Goal: Task Accomplishment & Management: Manage account settings

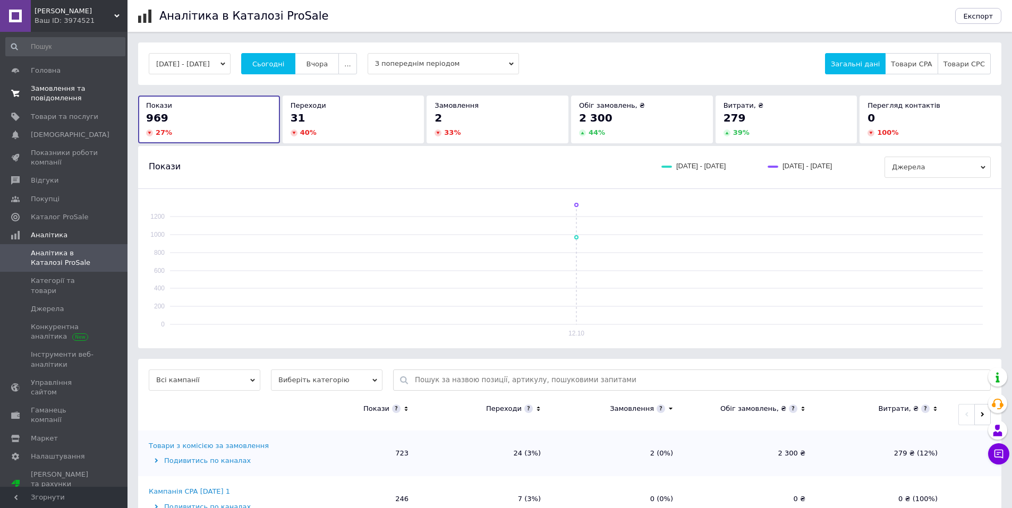
click at [38, 90] on span "Замовлення та повідомлення" at bounding box center [64, 93] width 67 height 19
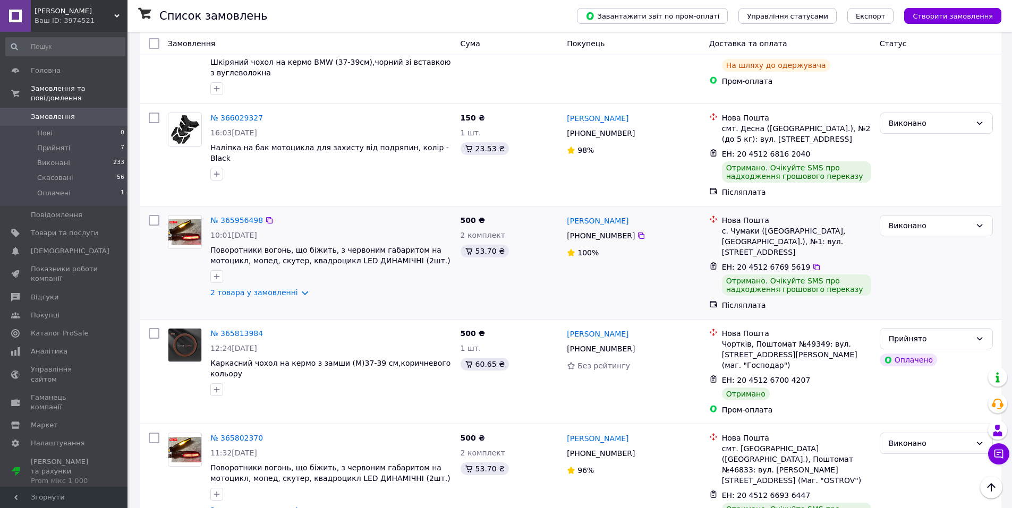
scroll to position [637, 0]
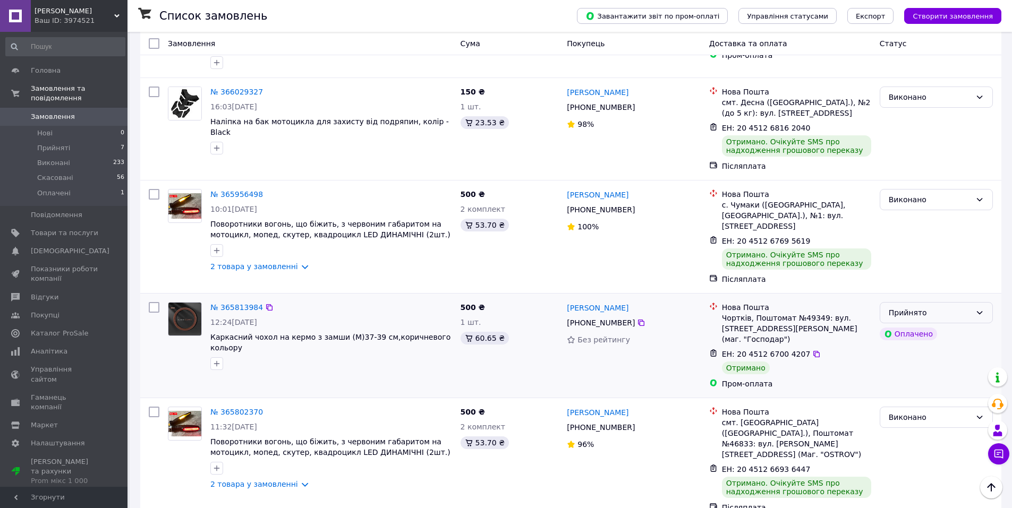
click at [975, 302] on div "Прийнято" at bounding box center [936, 312] width 113 height 21
click at [901, 301] on li "Виконано" at bounding box center [936, 304] width 112 height 19
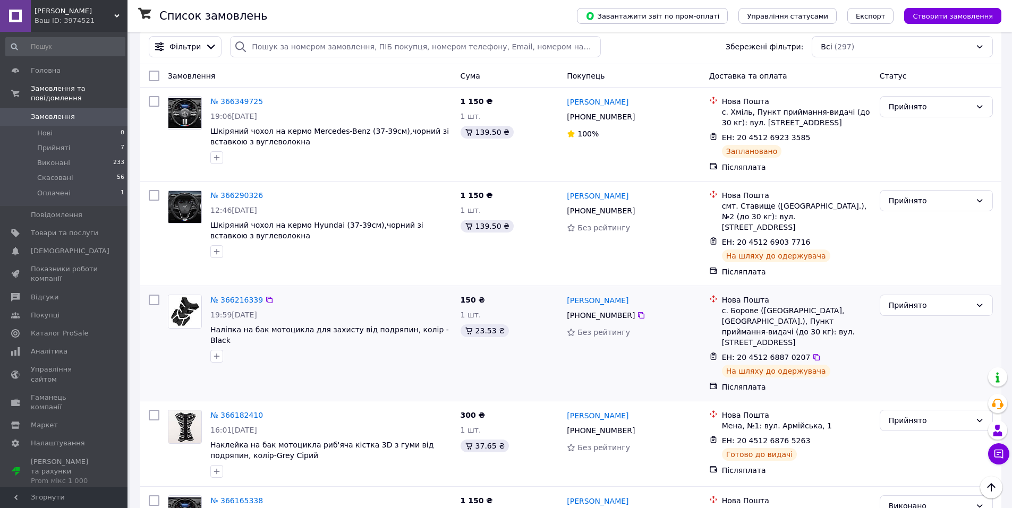
scroll to position [0, 0]
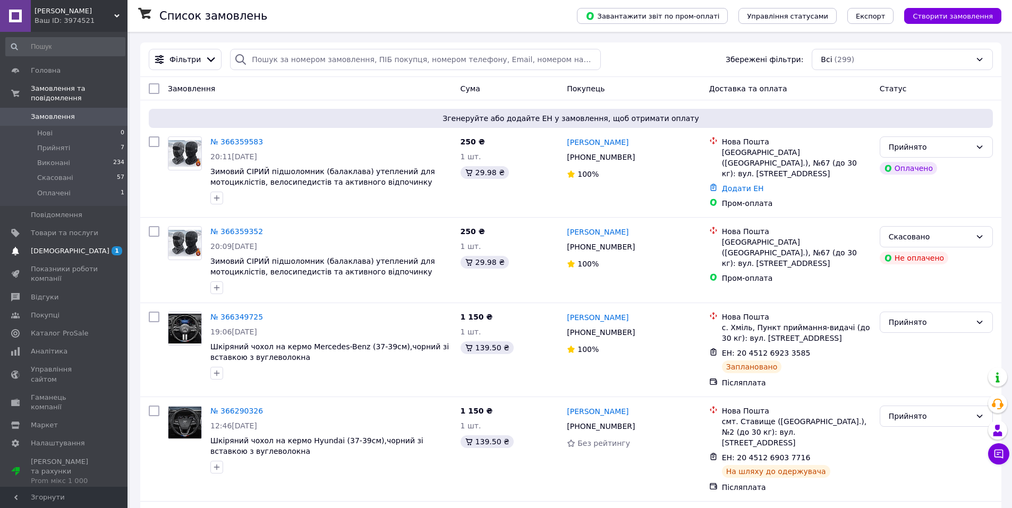
click at [49, 246] on span "[DEMOGRAPHIC_DATA]" at bounding box center [70, 251] width 79 height 10
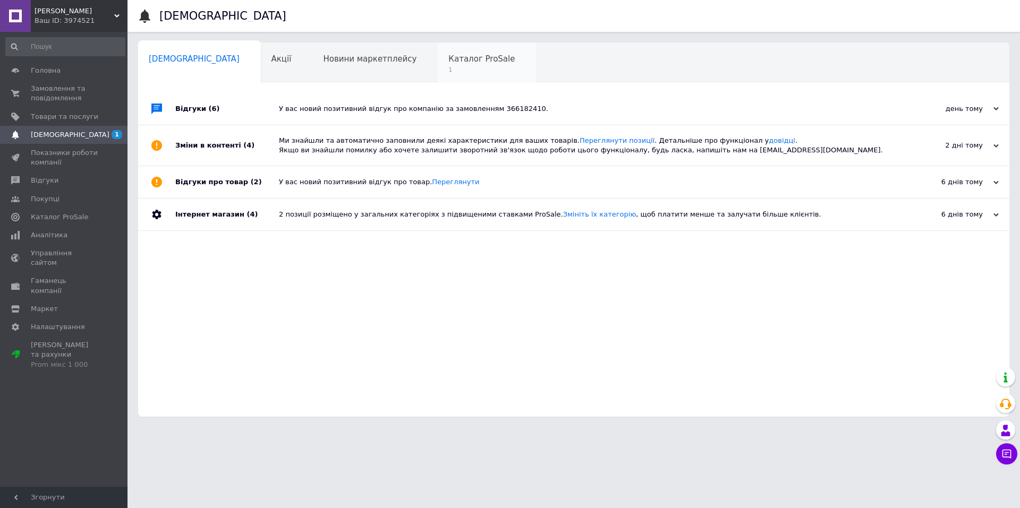
click at [448, 59] on span "Каталог ProSale" at bounding box center [481, 59] width 66 height 10
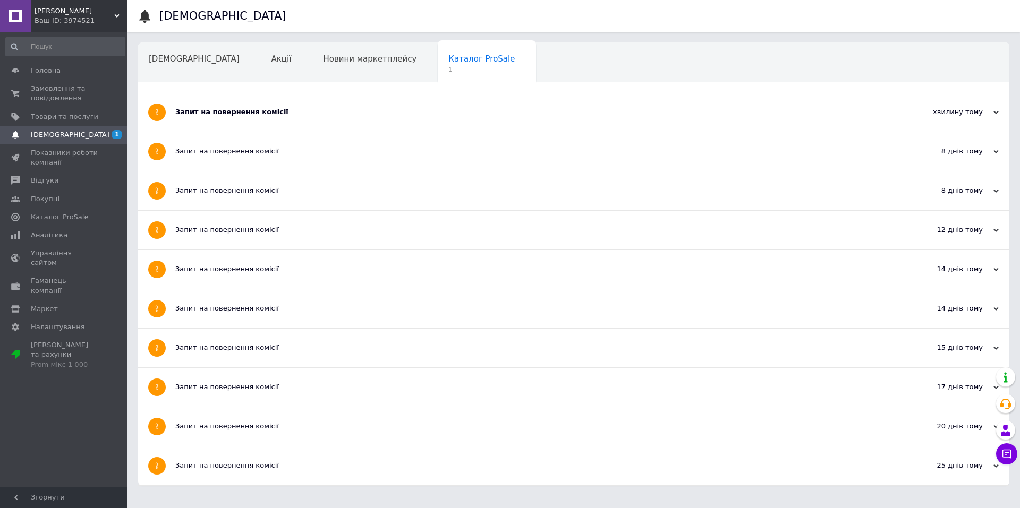
click at [250, 108] on div "Запит на повернення комісії" at bounding box center [533, 112] width 717 height 10
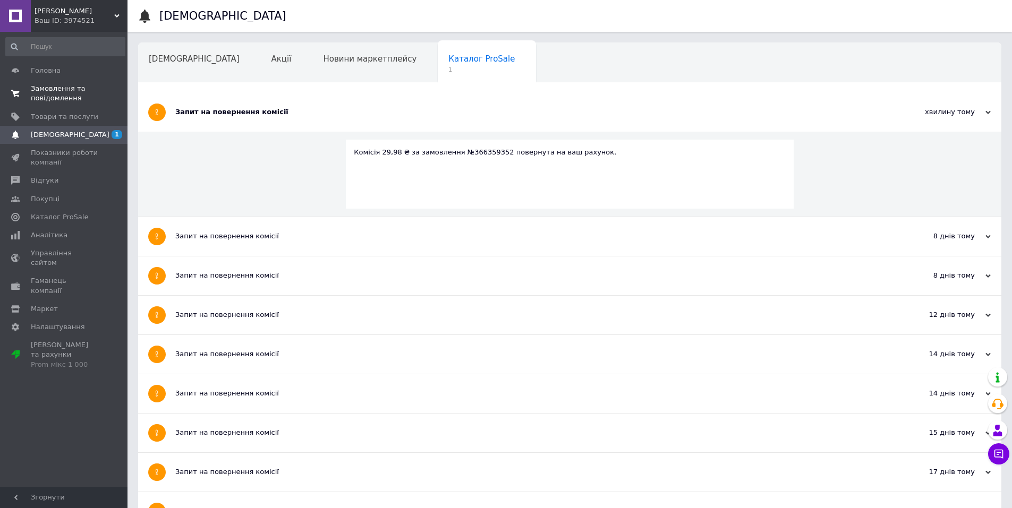
click at [49, 94] on span "Замовлення та повідомлення" at bounding box center [64, 93] width 67 height 19
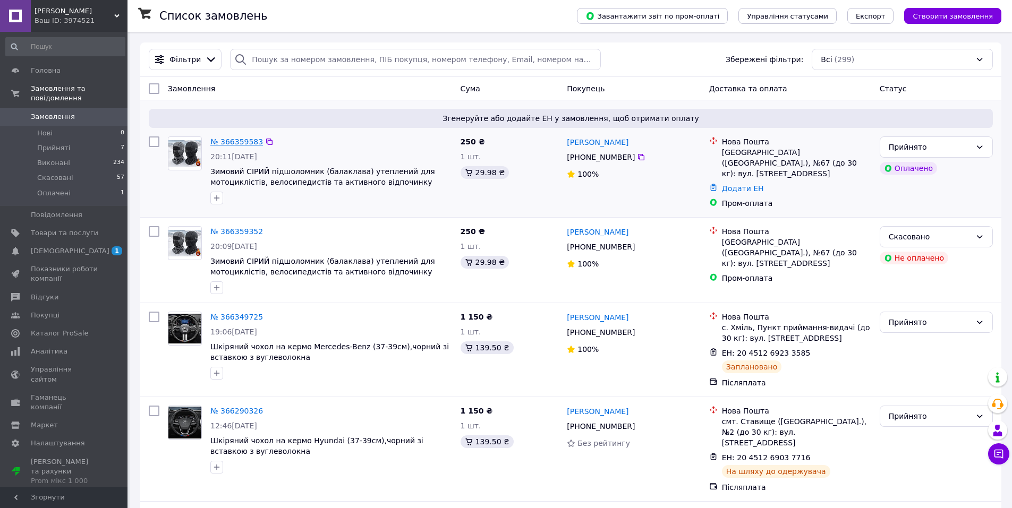
click at [229, 142] on link "№ 366359583" at bounding box center [236, 142] width 53 height 8
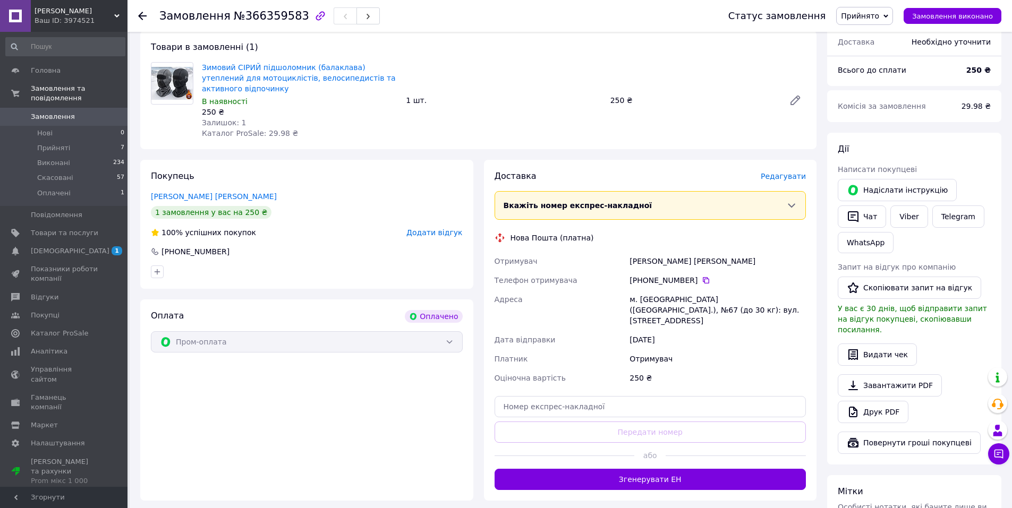
scroll to position [106, 0]
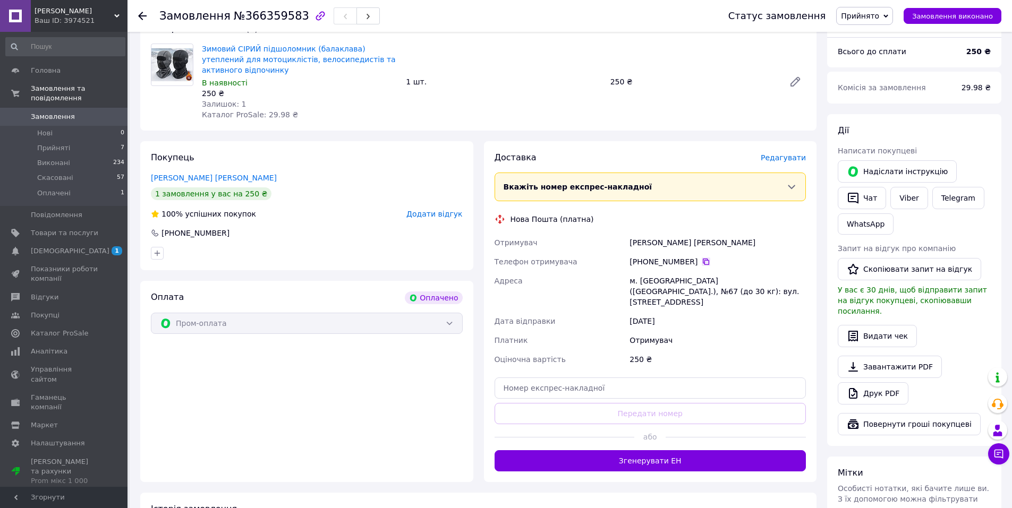
click at [702, 258] on icon at bounding box center [706, 262] width 8 height 8
drag, startPoint x: 630, startPoint y: 233, endPoint x: 662, endPoint y: 234, distance: 33.0
click at [662, 234] on div "Доброчев Дмитрий" at bounding box center [717, 242] width 181 height 19
copy div "Доброчев"
click at [691, 233] on div "Доброчев Дмитрий" at bounding box center [717, 242] width 181 height 19
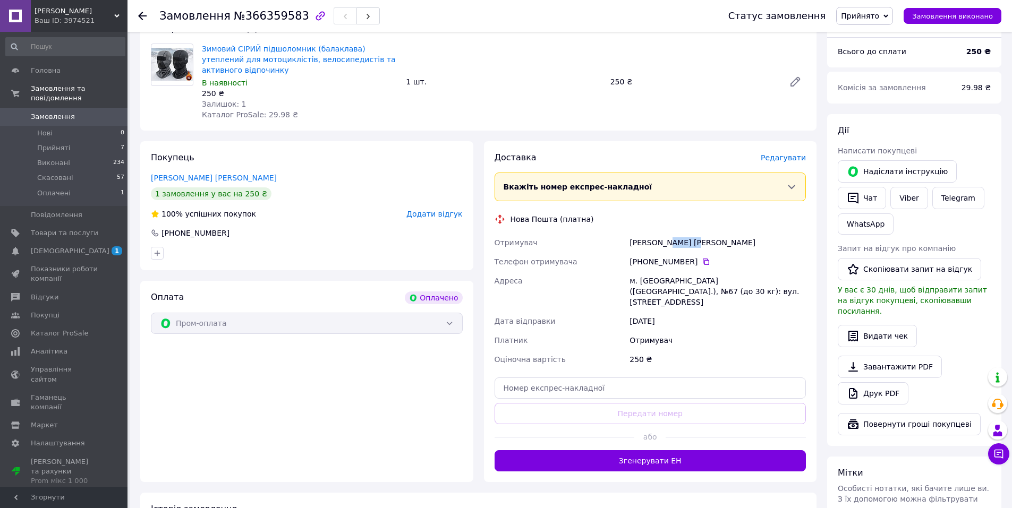
drag, startPoint x: 674, startPoint y: 231, endPoint x: 697, endPoint y: 231, distance: 23.4
click at [697, 233] on div "Доброчев Дмитрий" at bounding box center [717, 242] width 181 height 19
copy div "Дмитрий"
drag, startPoint x: 631, startPoint y: 269, endPoint x: 656, endPoint y: 271, distance: 25.5
click at [656, 271] on div "м. Львів (Львівська обл.), №67 (до 30 кг): вул. Стрийська, 45а" at bounding box center [717, 291] width 181 height 40
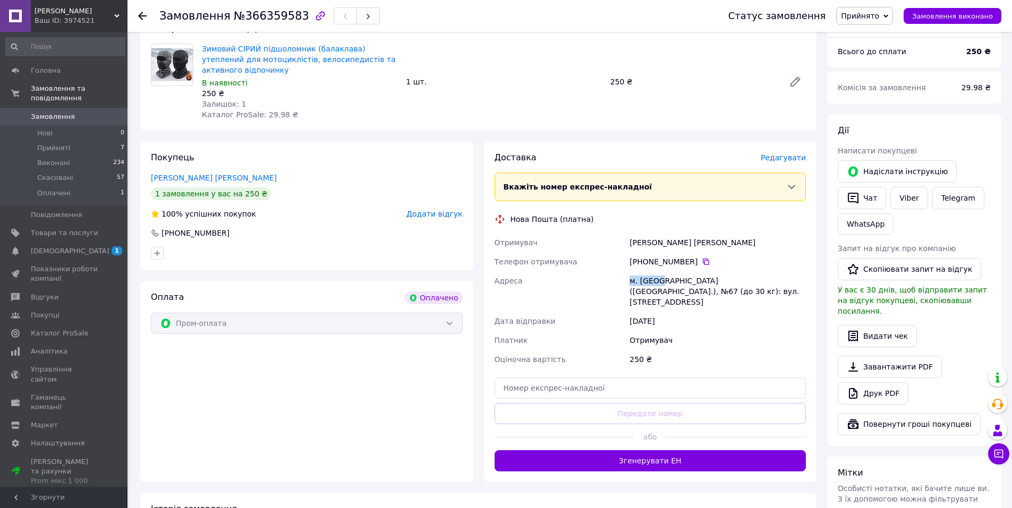
copy div "м. Львів"
click at [655, 378] on input "text" at bounding box center [651, 388] width 312 height 21
paste input "20451269253700"
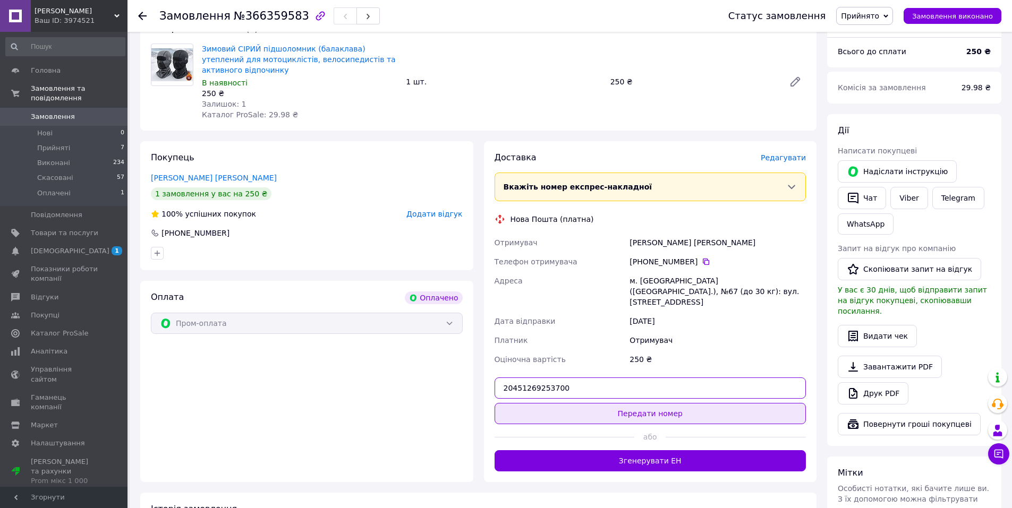
type input "20451269253700"
click at [644, 403] on button "Передати номер" at bounding box center [651, 413] width 312 height 21
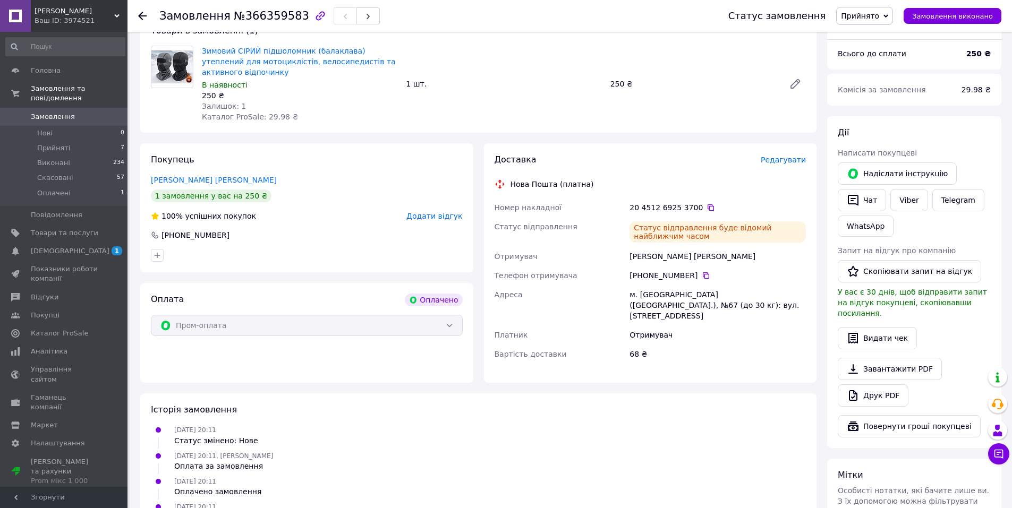
scroll to position [73, 0]
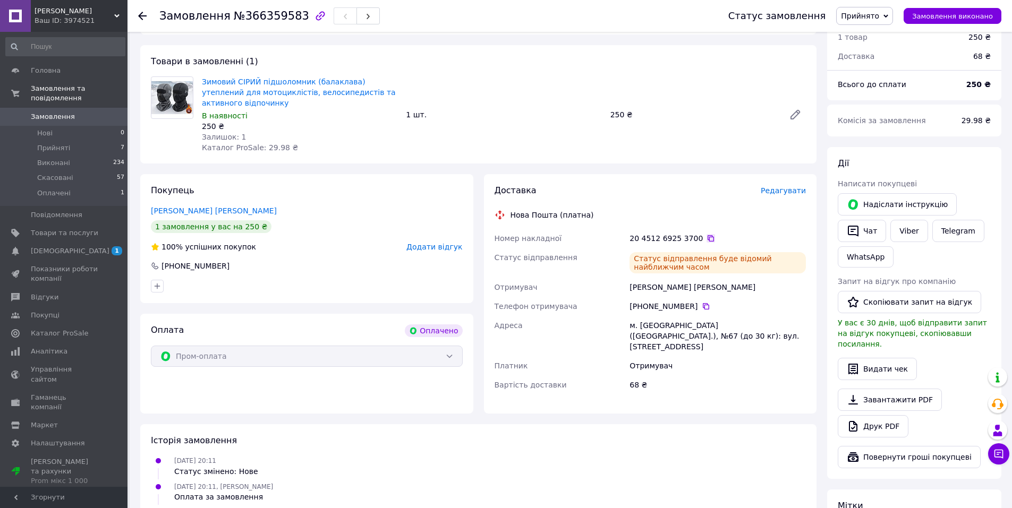
click at [707, 234] on icon at bounding box center [711, 238] width 8 height 8
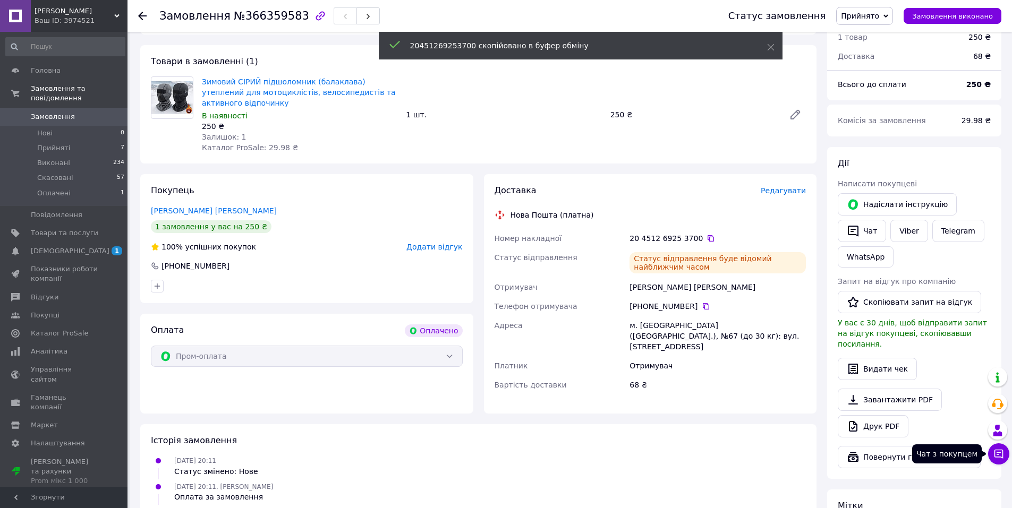
click at [1001, 454] on icon at bounding box center [998, 454] width 11 height 11
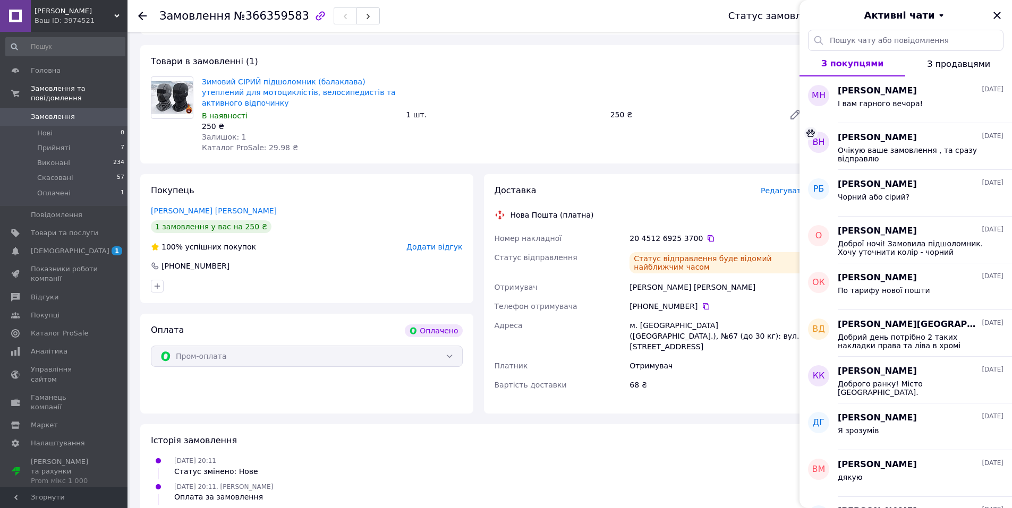
click at [854, 65] on span "З покупцями" at bounding box center [852, 63] width 63 height 10
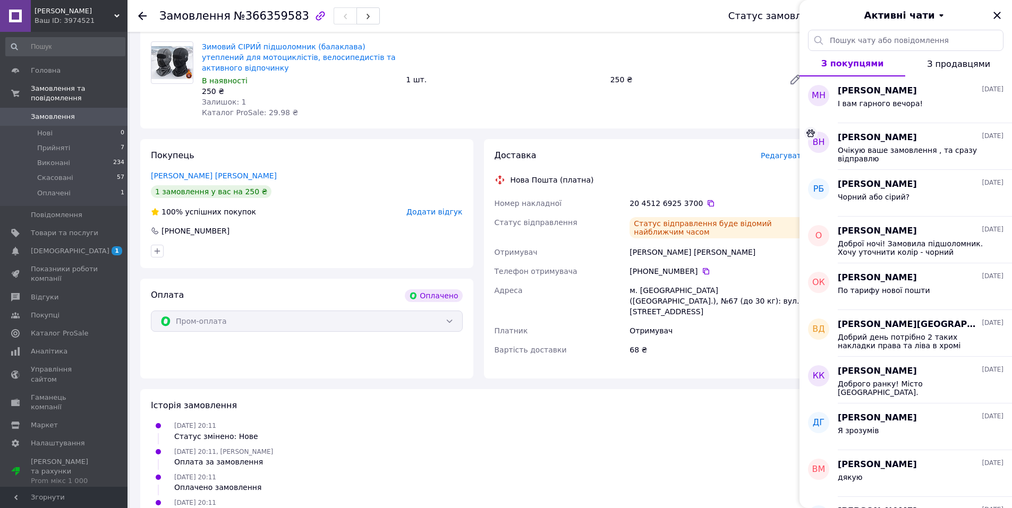
scroll to position [126, 0]
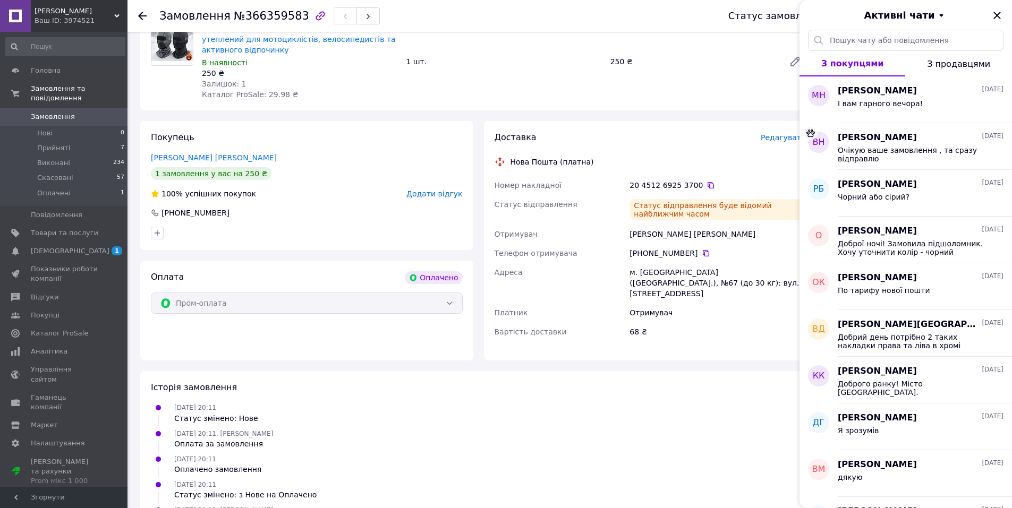
click at [546, 402] on div "12.10.2025 20:11 Статус змінено: Нове" at bounding box center [478, 412] width 663 height 21
click at [157, 230] on icon "button" at bounding box center [158, 233] width 6 height 6
click at [293, 208] on div "+380 99 403 08 31" at bounding box center [307, 213] width 314 height 11
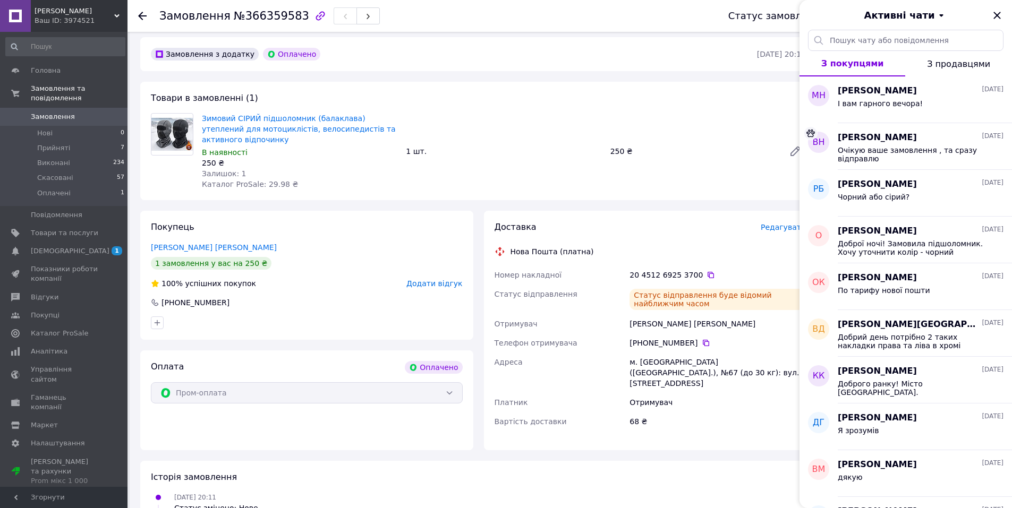
scroll to position [53, 0]
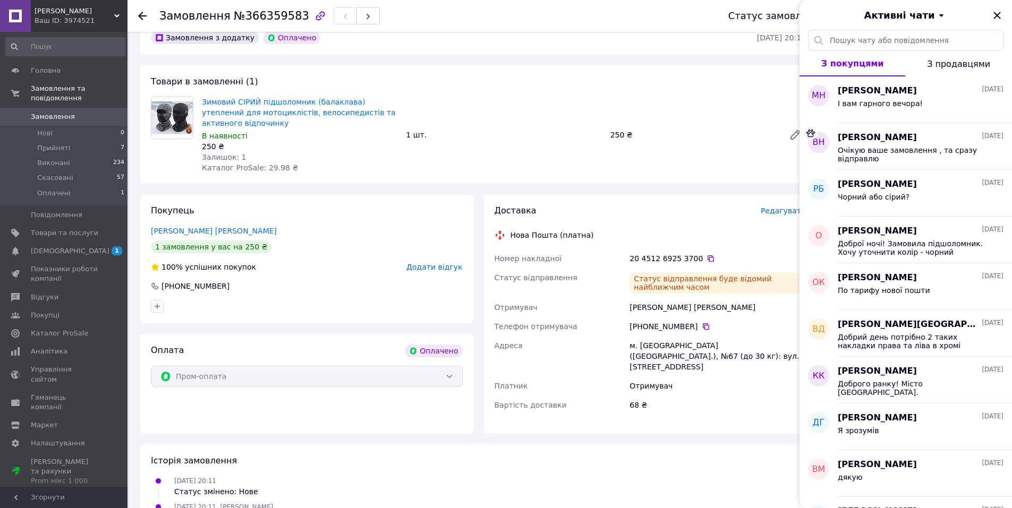
click at [662, 160] on div "Зимовий СІРИЙ підшоломник (балаклава) утеплений для мотоциклістів, велосипедист…" at bounding box center [504, 135] width 613 height 81
drag, startPoint x: 631, startPoint y: 298, endPoint x: 714, endPoint y: 297, distance: 83.4
click at [714, 298] on div "Доброчев Дмитрий" at bounding box center [717, 307] width 181 height 19
copy div "Доброчев Дмитрий"
click at [877, 39] on input "text" at bounding box center [905, 40] width 195 height 21
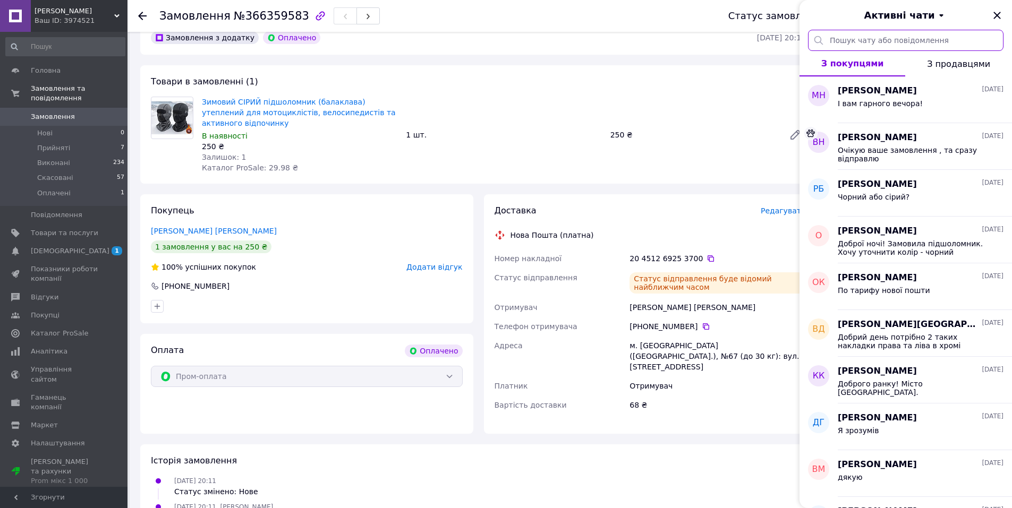
paste input "Доброчев Дмитрий"
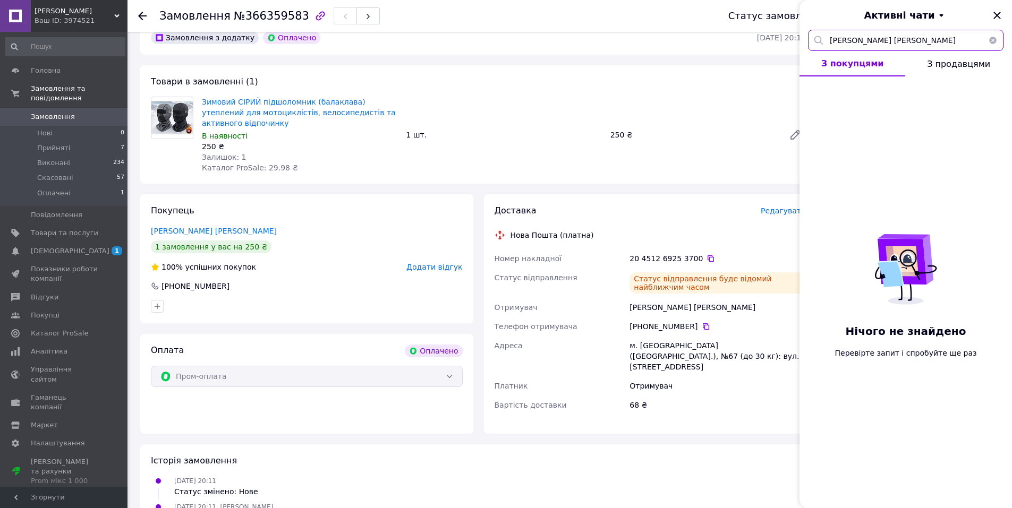
type input "Доброчев Дмитрий"
click at [994, 38] on button "button" at bounding box center [992, 40] width 21 height 21
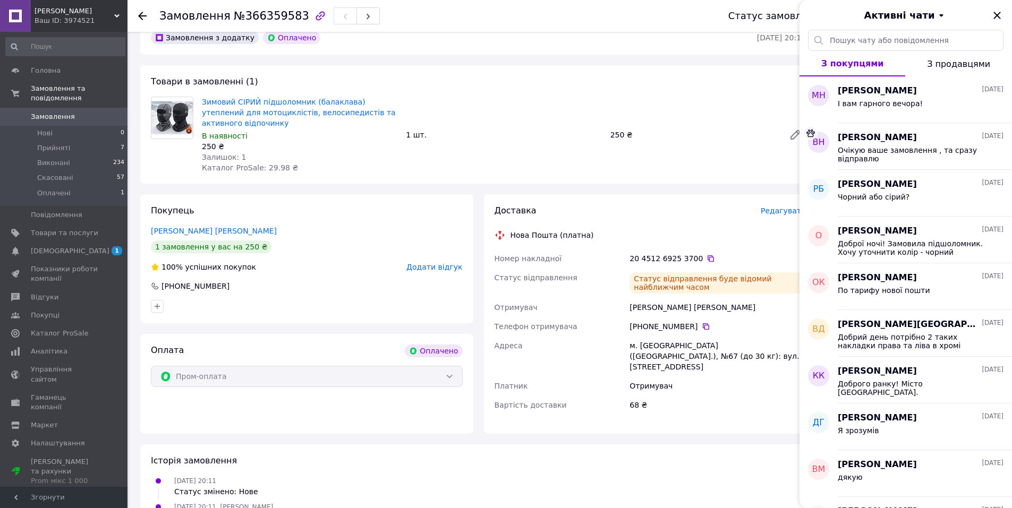
click at [756, 97] on div "Зимовий СІРИЙ підшоломник (балаклава) утеплений для мотоциклістів, велосипедист…" at bounding box center [504, 135] width 613 height 81
click at [998, 15] on icon "Закрити" at bounding box center [996, 15] width 7 height 7
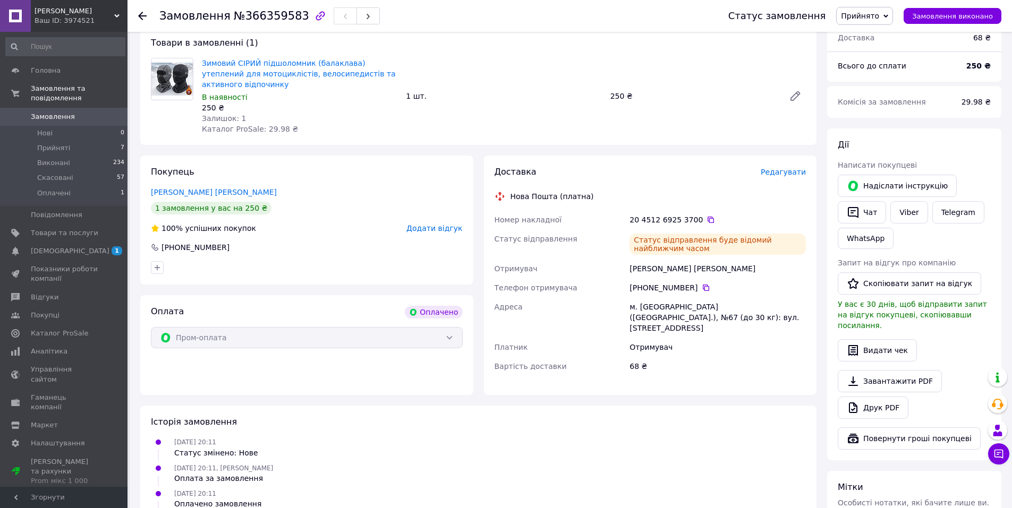
scroll to position [73, 0]
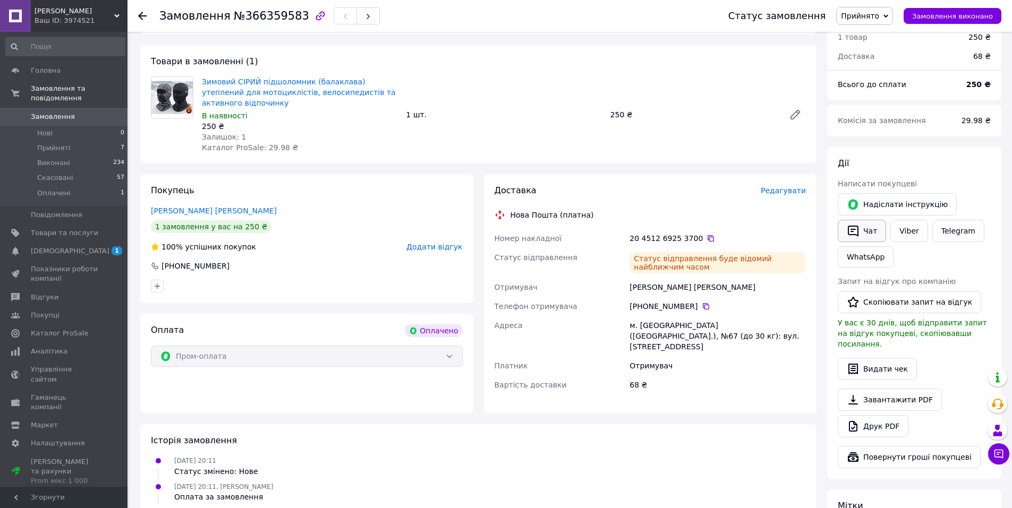
click at [852, 231] on icon "button" at bounding box center [853, 231] width 11 height 11
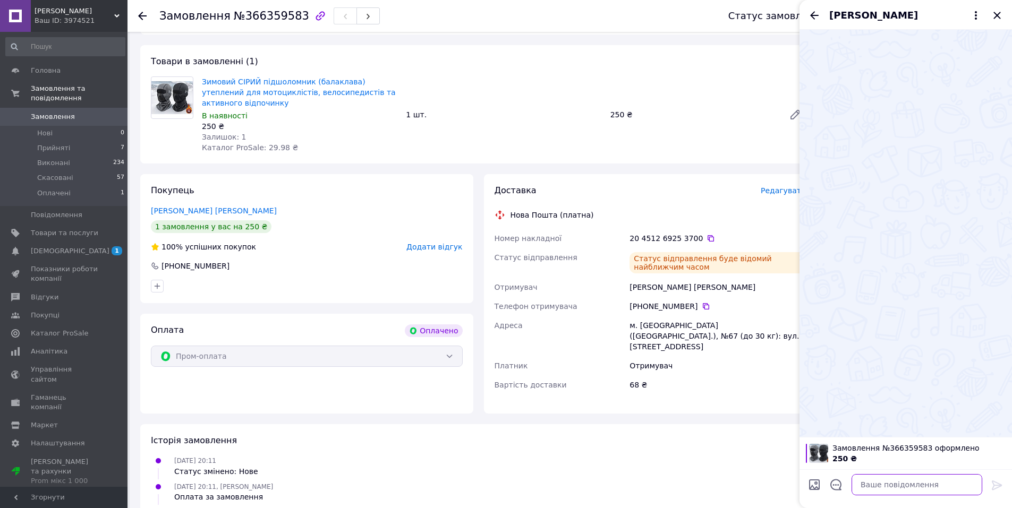
click at [887, 484] on textarea at bounding box center [917, 484] width 131 height 21
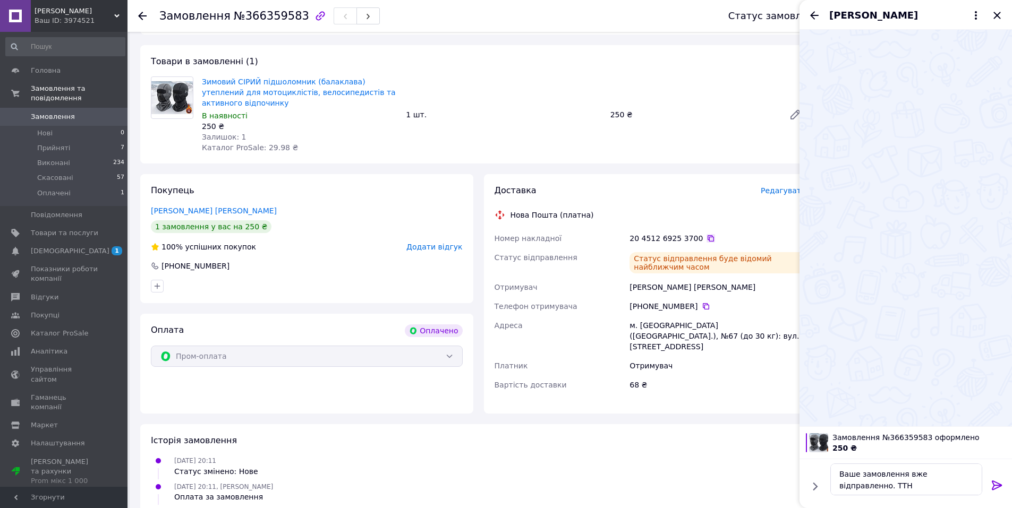
click at [707, 234] on icon at bounding box center [711, 238] width 8 height 8
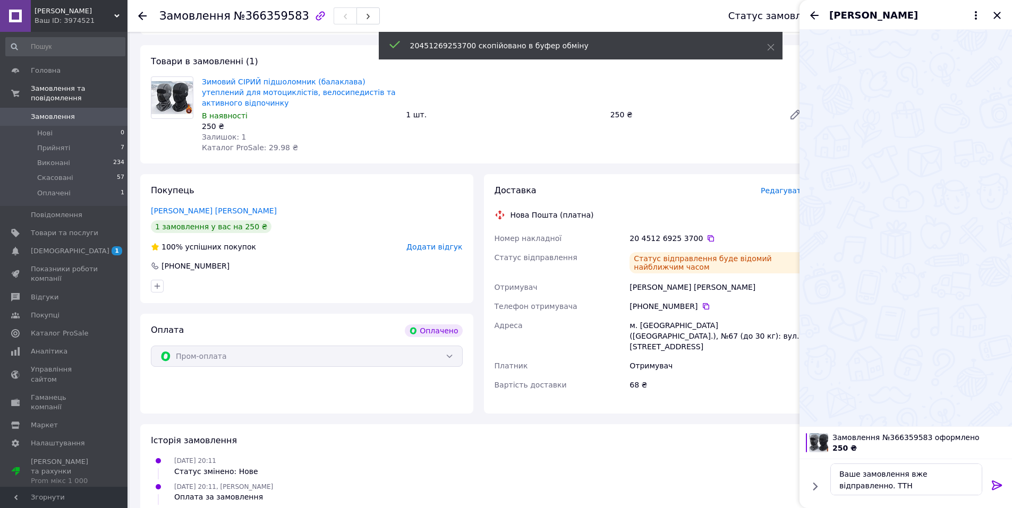
scroll to position [286, 0]
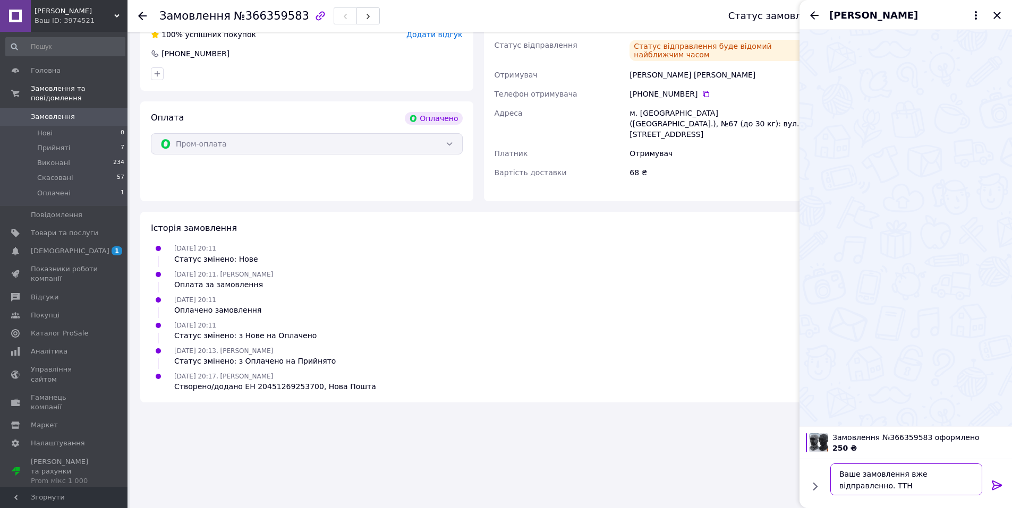
click at [896, 486] on textarea "Ваше замовлення вже відправленно. ТТН" at bounding box center [906, 480] width 152 height 32
paste textarea "20451269253700"
type textarea "Ваше замовлення вже відправленно. ТТН 20451269253700"
click at [996, 486] on icon at bounding box center [997, 486] width 10 height 10
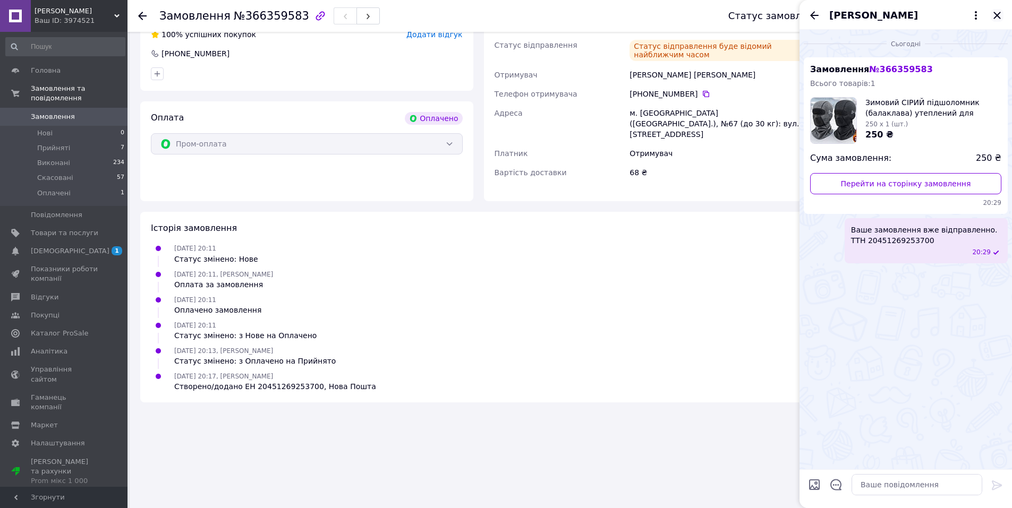
click at [1000, 18] on icon "Закрити" at bounding box center [997, 15] width 13 height 13
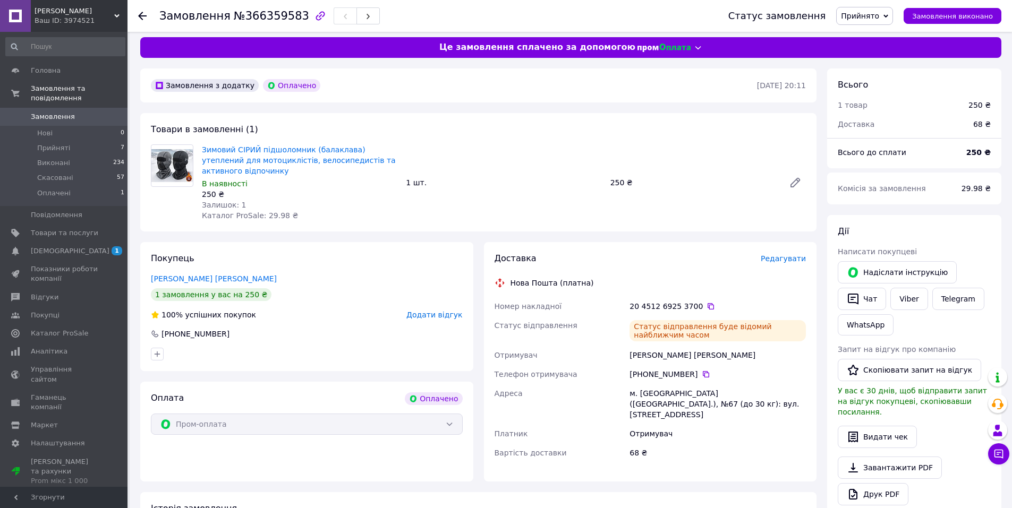
scroll to position [0, 0]
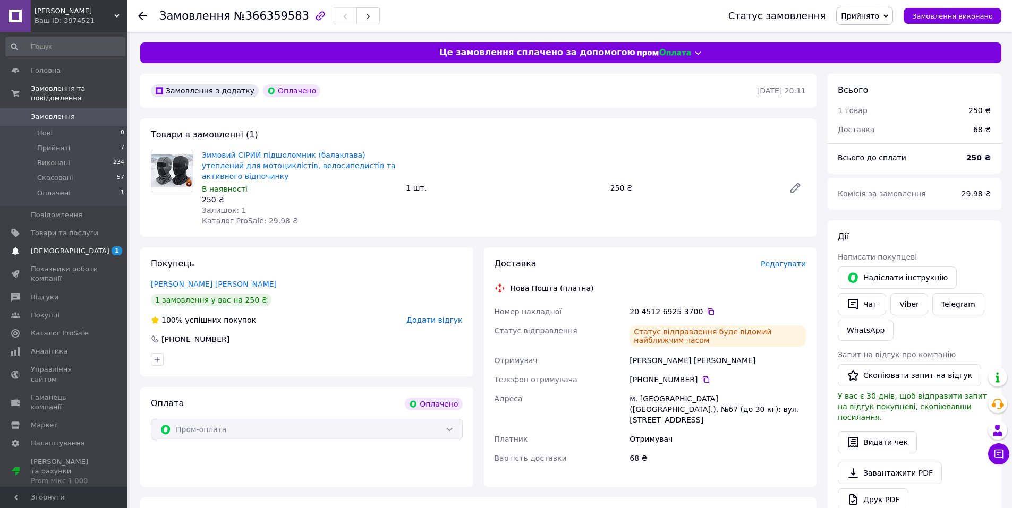
click at [59, 246] on span "[DEMOGRAPHIC_DATA]" at bounding box center [70, 251] width 79 height 10
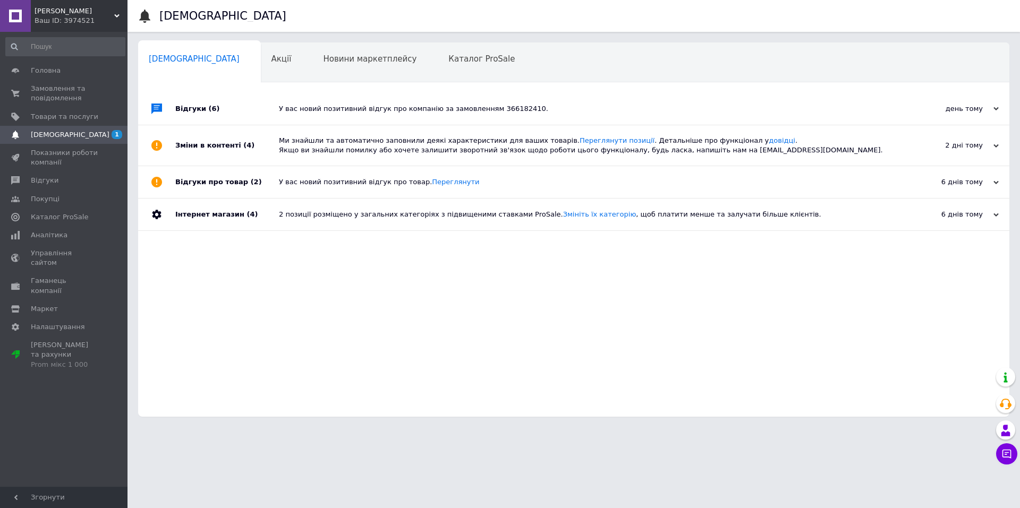
click at [327, 108] on div "У вас новий позитивний відгук про компанію за замовленням 366182410." at bounding box center [586, 109] width 614 height 10
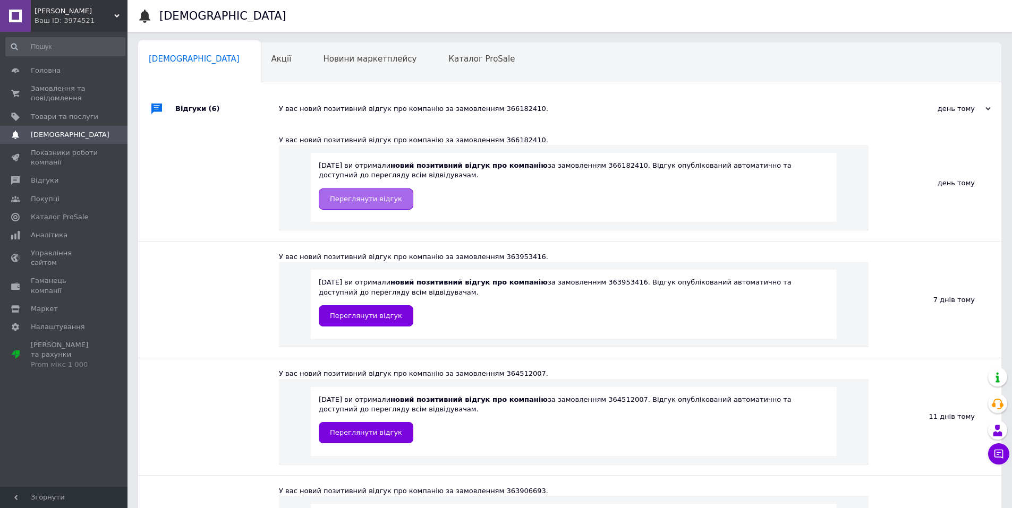
click at [354, 200] on span "Переглянути відгук" at bounding box center [366, 199] width 72 height 8
click at [47, 89] on span "Замовлення та повідомлення" at bounding box center [64, 93] width 67 height 19
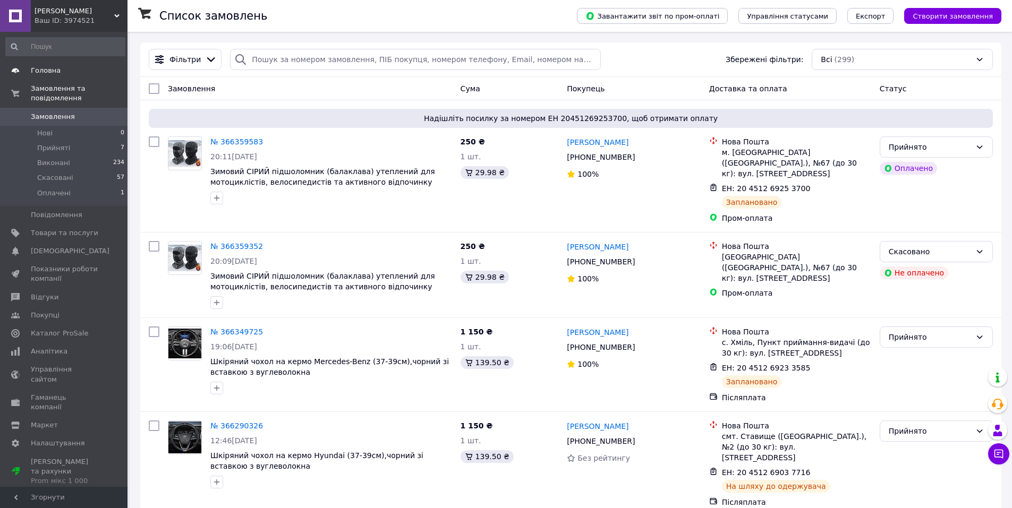
click at [45, 74] on span "Головна" at bounding box center [46, 71] width 30 height 10
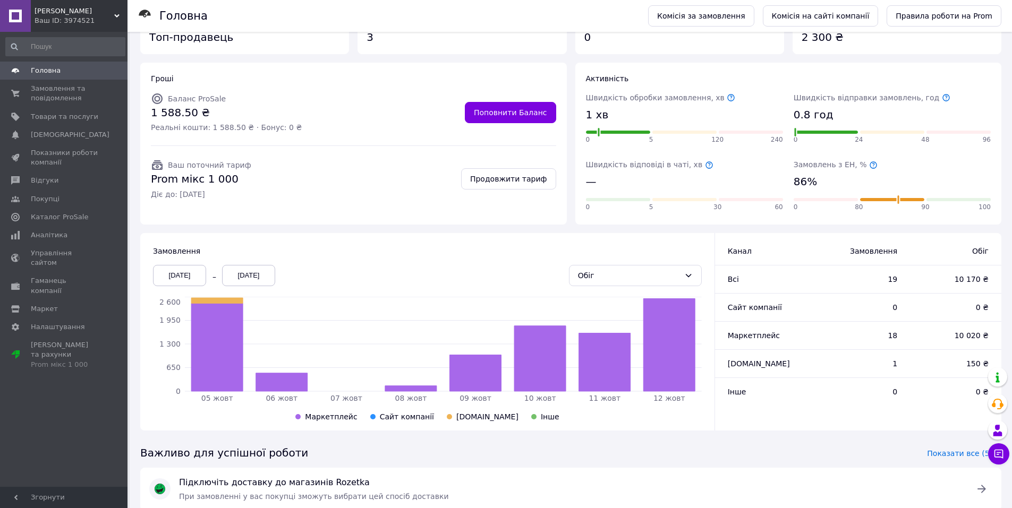
scroll to position [40, 0]
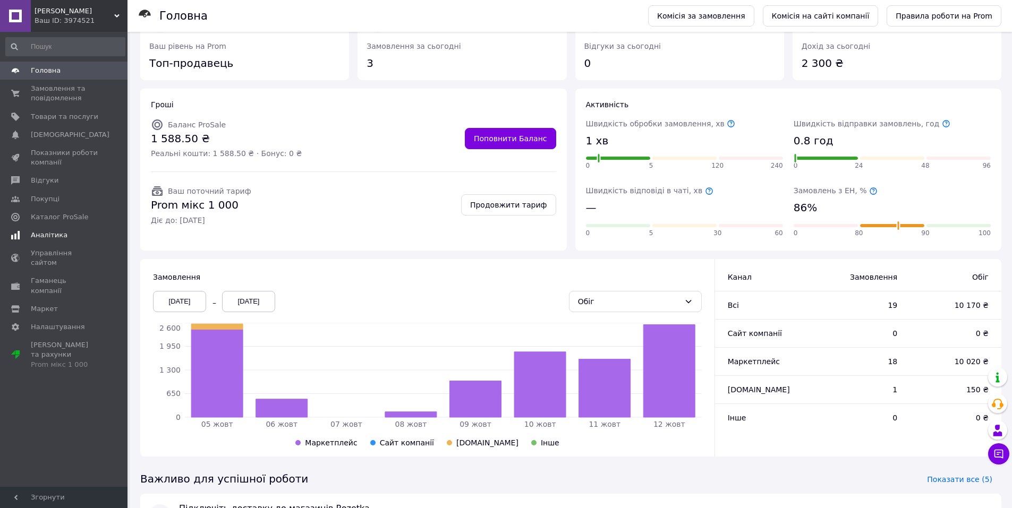
click at [39, 234] on span "Аналітика" at bounding box center [49, 236] width 37 height 10
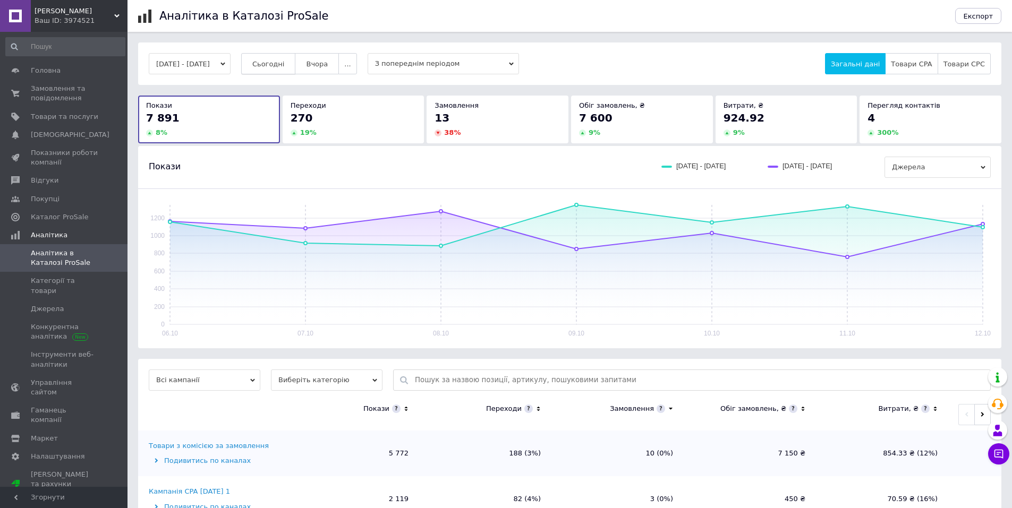
click at [285, 67] on span "Сьогодні" at bounding box center [268, 64] width 32 height 8
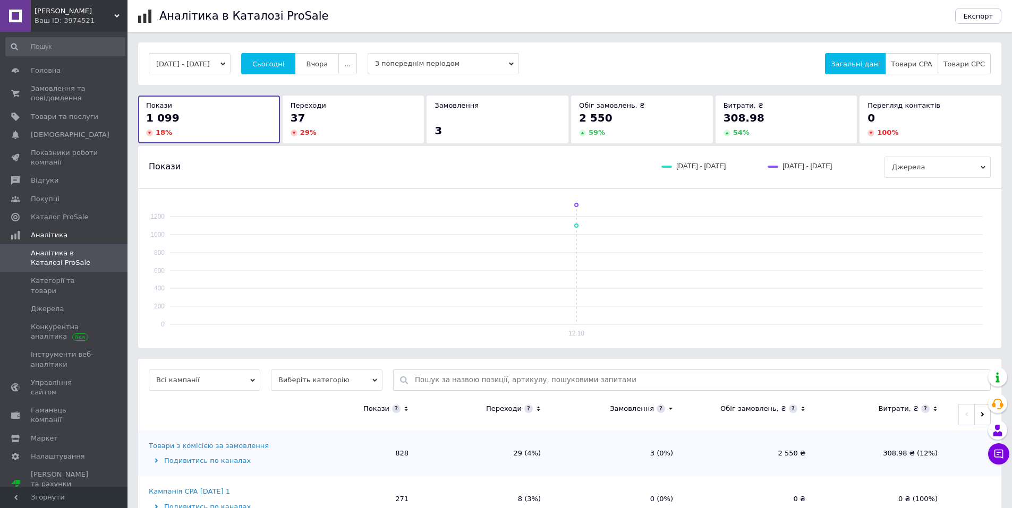
click at [231, 63] on button "[DATE] - [DATE]" at bounding box center [190, 63] width 82 height 21
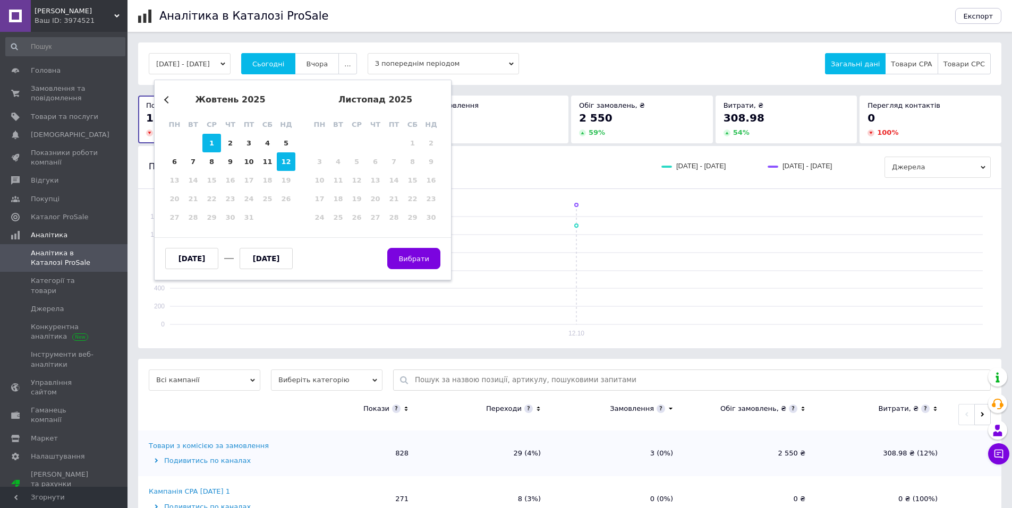
click at [211, 142] on div "1" at bounding box center [211, 143] width 19 height 19
type input "01.10.2025"
click at [283, 163] on div "12" at bounding box center [286, 161] width 19 height 19
type input "12.10.2025"
click at [416, 252] on button "Вибрати" at bounding box center [413, 258] width 53 height 21
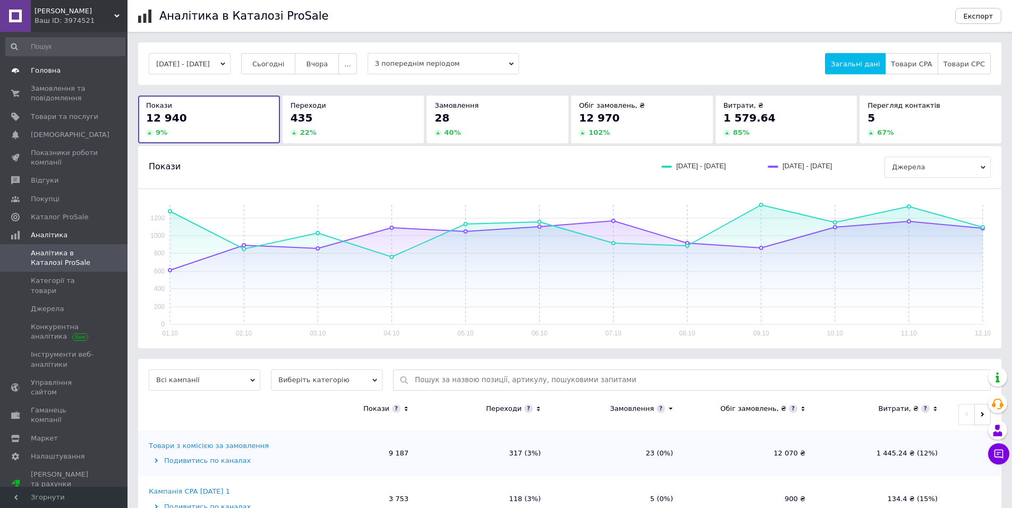
click at [44, 71] on span "Головна" at bounding box center [46, 71] width 30 height 10
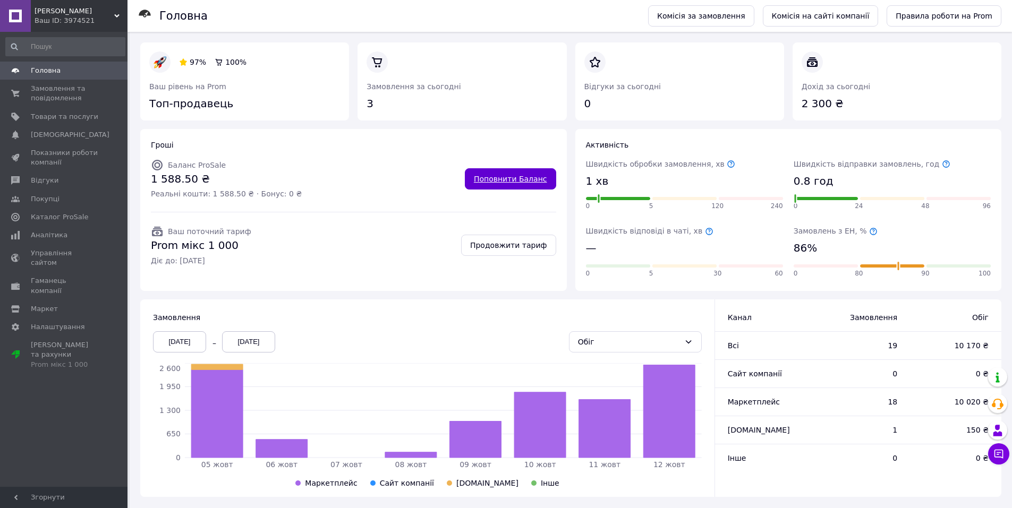
click at [506, 177] on link "Поповнити Баланс" at bounding box center [510, 178] width 91 height 21
click at [51, 236] on span "Аналітика" at bounding box center [49, 236] width 37 height 10
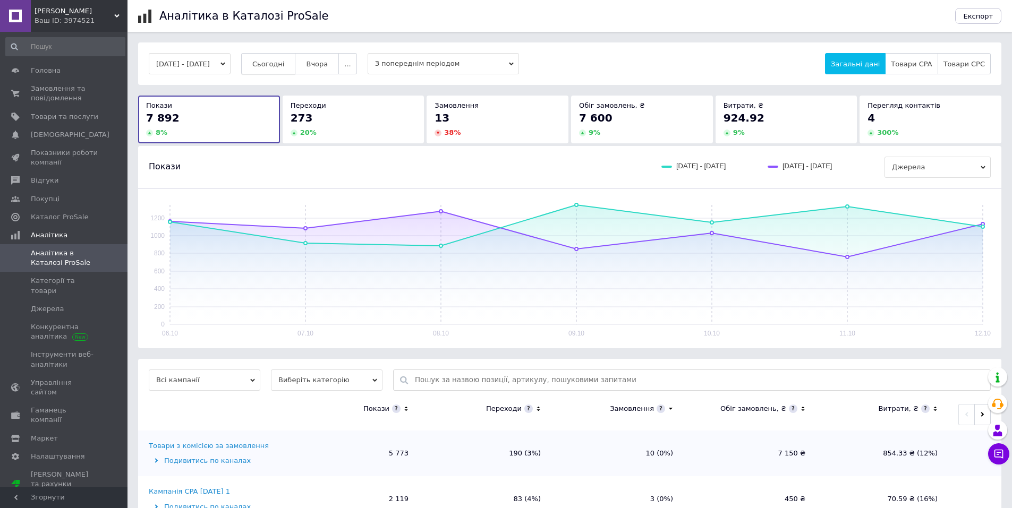
click at [285, 65] on span "Сьогодні" at bounding box center [268, 64] width 32 height 8
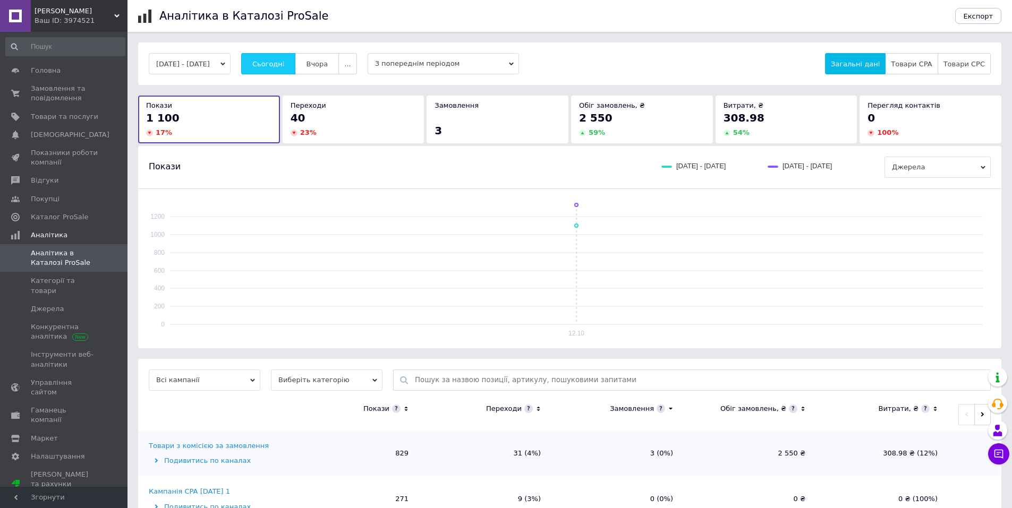
click at [271, 66] on span "Сьогодні" at bounding box center [268, 64] width 32 height 8
click at [997, 457] on icon at bounding box center [998, 454] width 9 height 9
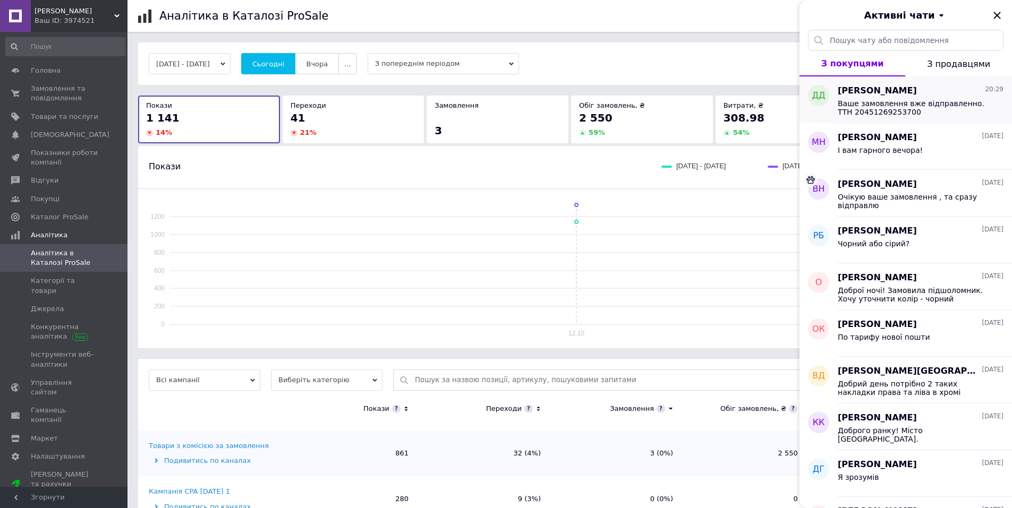
click at [894, 98] on div "Ваше замовлення вже відправленно. ТТН 20451269253700" at bounding box center [921, 106] width 166 height 19
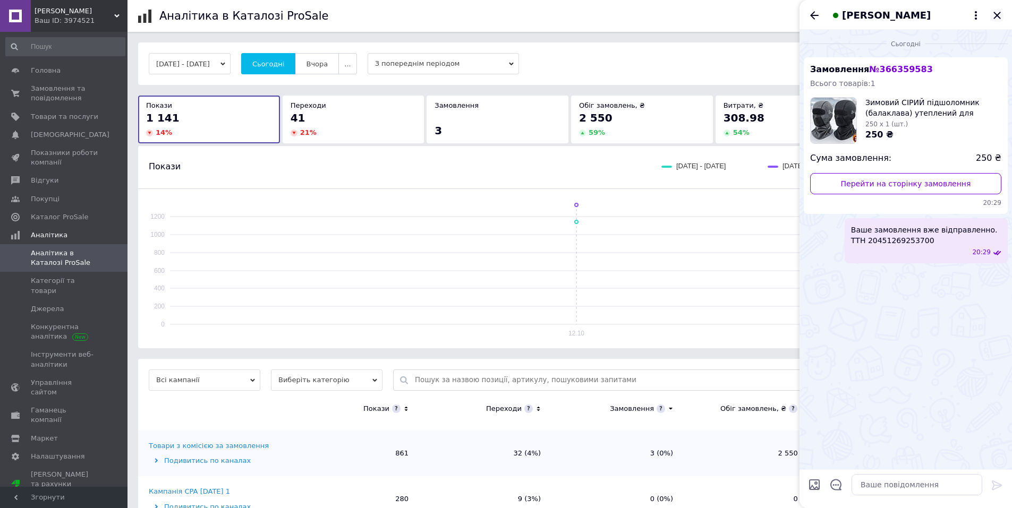
click at [999, 13] on icon "Закрити" at bounding box center [996, 15] width 7 height 7
